Goal: Navigation & Orientation: Find specific page/section

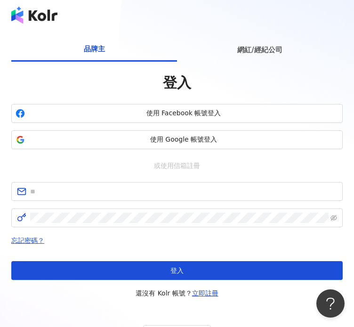
click at [44, 13] on img at bounding box center [34, 15] width 46 height 17
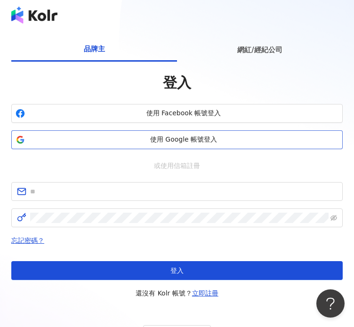
click at [139, 137] on span "使用 Google 帳號登入" at bounding box center [184, 139] width 310 height 9
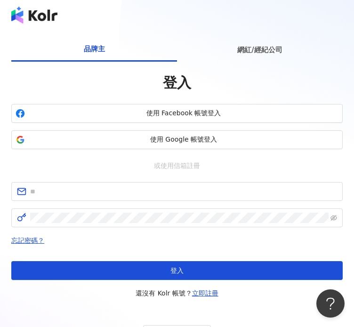
click at [127, 163] on div "或使用信箱註冊" at bounding box center [176, 166] width 331 height 10
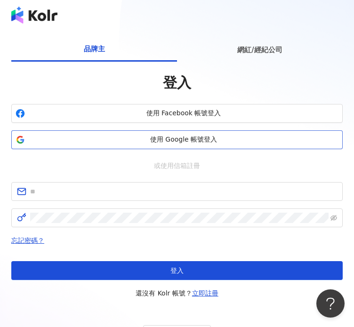
click at [124, 139] on span "使用 Google 帳號登入" at bounding box center [184, 139] width 310 height 9
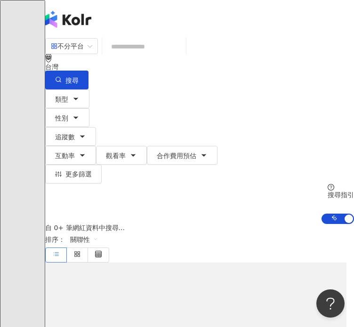
click at [57, 127] on span "S" at bounding box center [55, 132] width 4 height 10
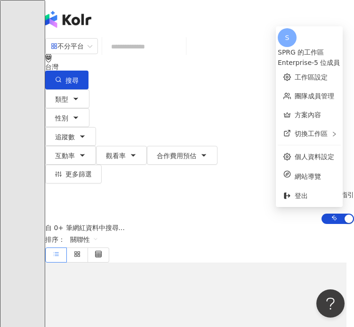
click at [57, 127] on span "S" at bounding box center [55, 132] width 4 height 10
